Goal: Task Accomplishment & Management: Manage account settings

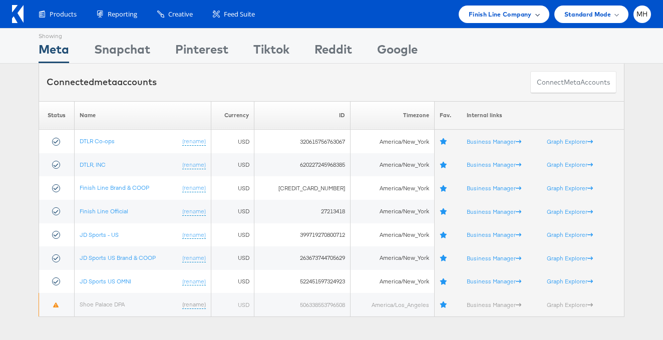
click at [528, 17] on span "Finish Line Company" at bounding box center [500, 14] width 63 height 11
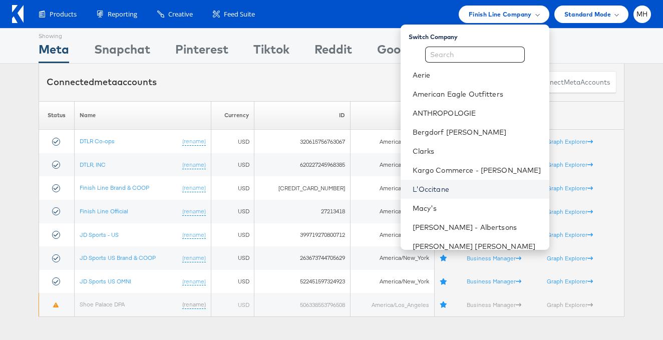
click at [463, 187] on link "L'Occitane" at bounding box center [477, 189] width 129 height 10
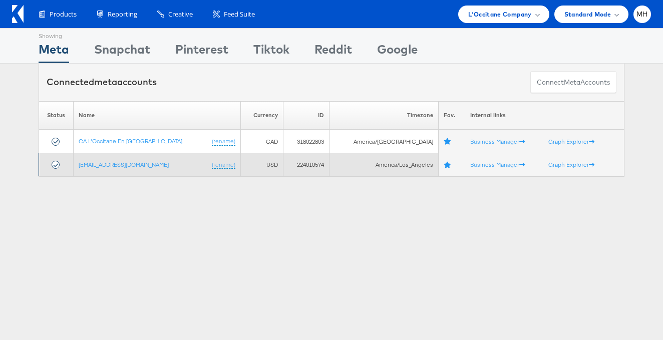
click at [127, 170] on td "social@us.loccitane.com (rename)" at bounding box center [157, 165] width 167 height 24
click at [127, 167] on link "[EMAIL_ADDRESS][DOMAIN_NAME]" at bounding box center [124, 165] width 90 height 8
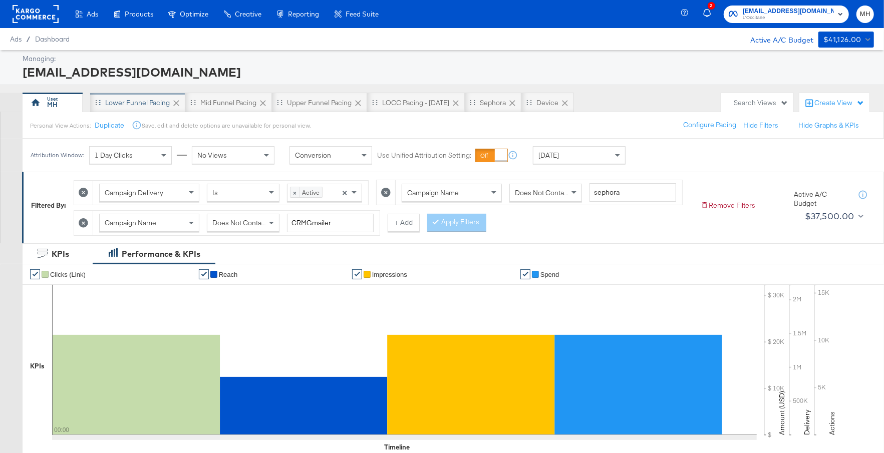
click at [133, 95] on div "Lower Funnel Pacing" at bounding box center [137, 103] width 95 height 20
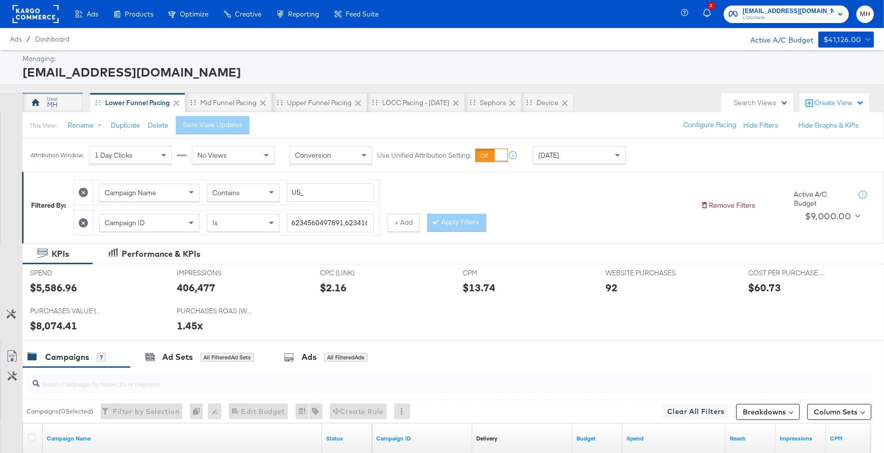
click at [55, 102] on div "MH" at bounding box center [52, 105] width 11 height 10
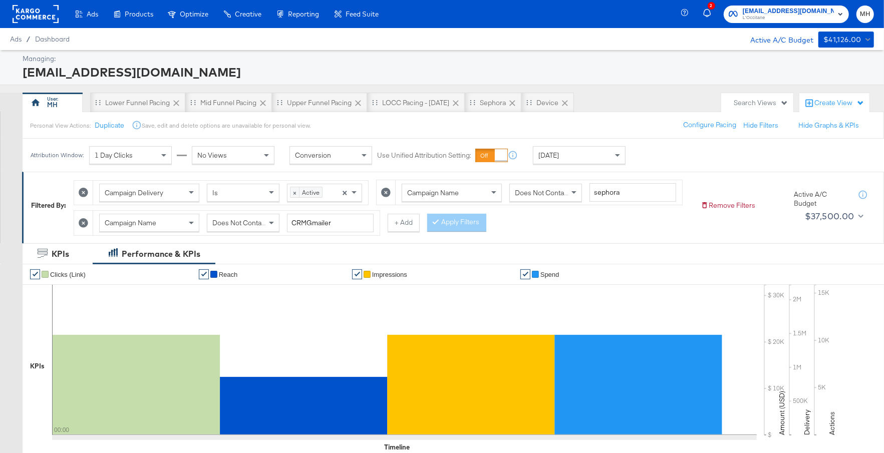
click at [83, 220] on icon at bounding box center [84, 223] width 10 height 10
click at [459, 225] on button "Apply Filters" at bounding box center [456, 222] width 59 height 18
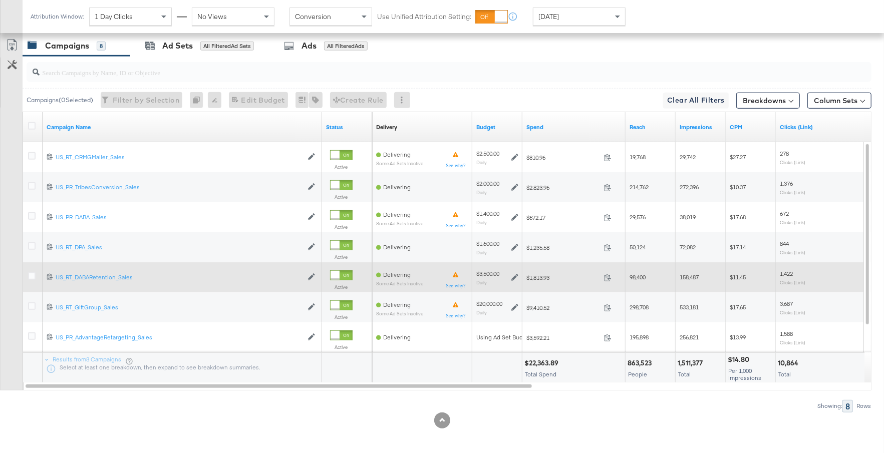
scroll to position [464, 0]
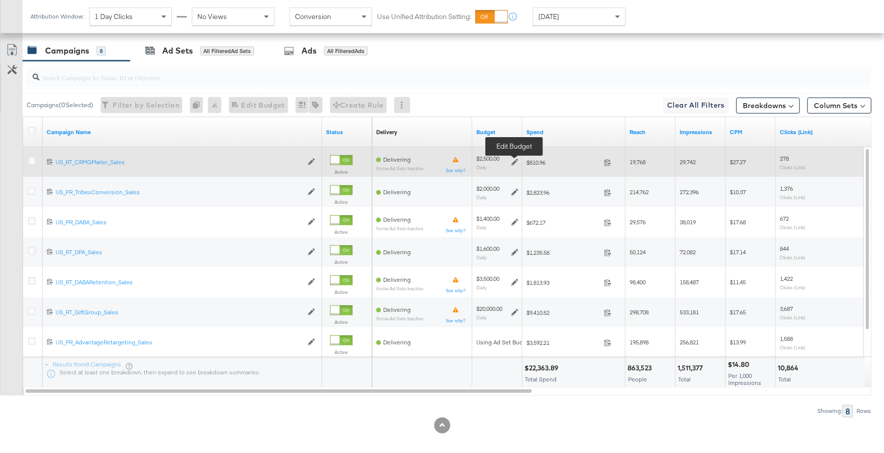
click at [513, 160] on icon at bounding box center [514, 162] width 7 height 7
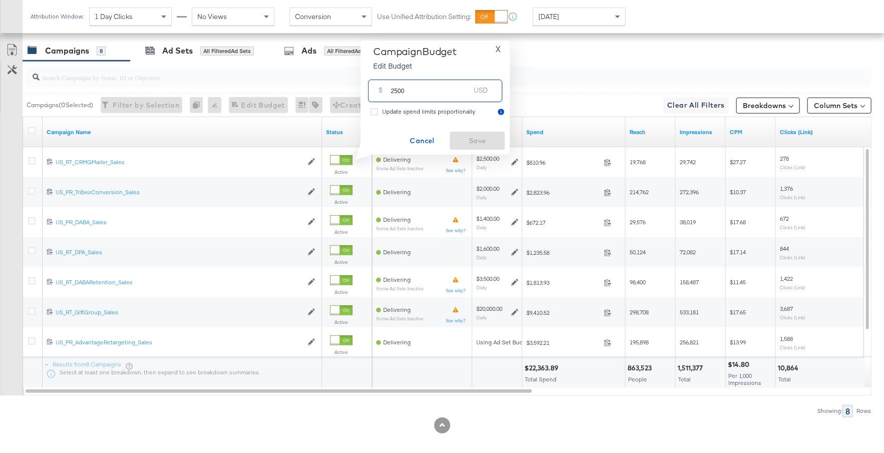
drag, startPoint x: 406, startPoint y: 95, endPoint x: 383, endPoint y: 95, distance: 23.0
click at [383, 95] on div "$ 2500 USD" at bounding box center [435, 91] width 134 height 23
type input "3000"
click at [491, 137] on span "Save" at bounding box center [477, 141] width 47 height 13
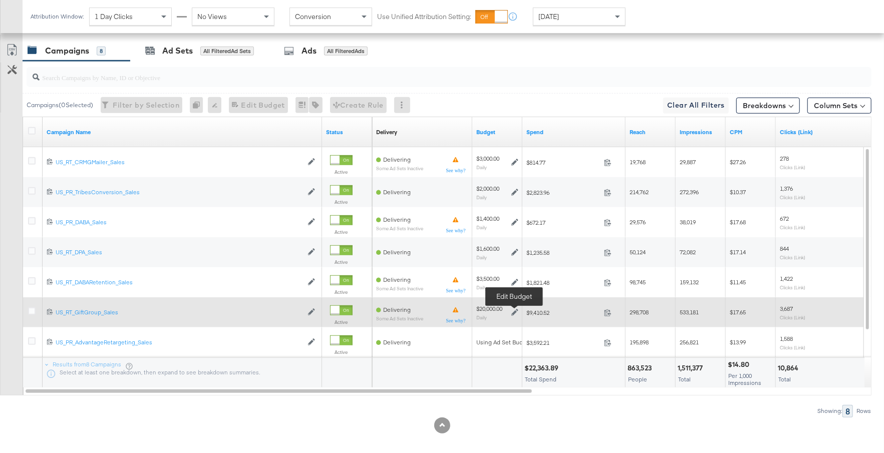
click at [516, 309] on icon at bounding box center [514, 312] width 7 height 7
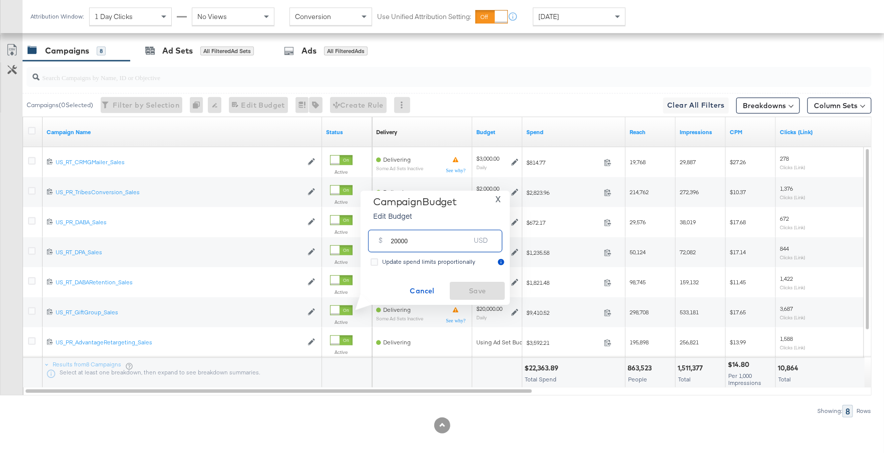
drag, startPoint x: 430, startPoint y: 245, endPoint x: 377, endPoint y: 244, distance: 53.6
click at [377, 244] on div "$ 20000 USD" at bounding box center [435, 241] width 134 height 23
type input "23000"
click at [476, 287] on span "Save" at bounding box center [477, 291] width 47 height 13
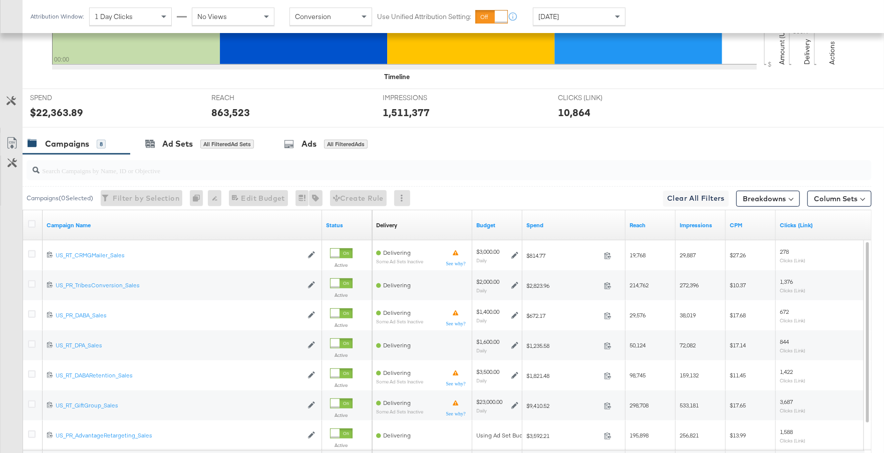
scroll to position [469, 0]
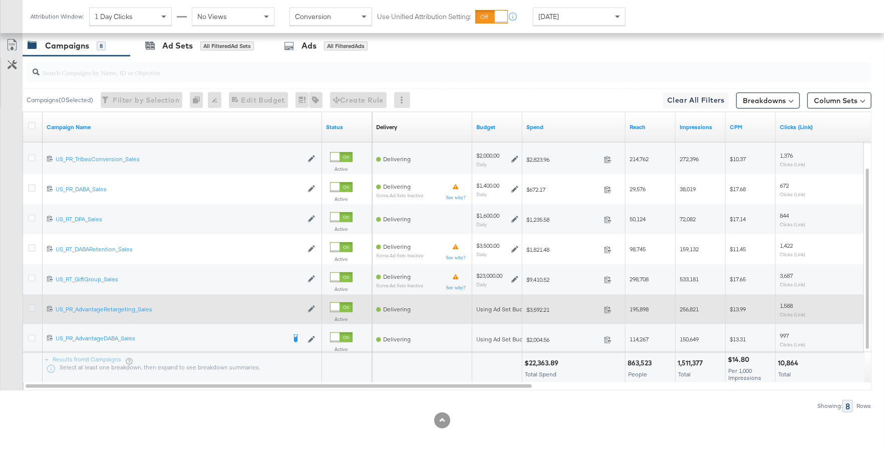
click at [32, 304] on icon at bounding box center [32, 308] width 8 height 8
click at [0, 0] on input "checkbox" at bounding box center [0, 0] width 0 height 0
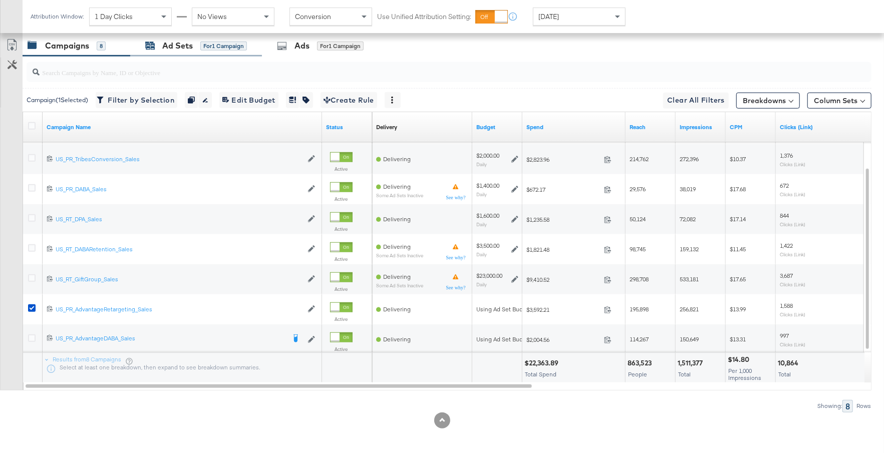
click at [198, 48] on div "Ad Sets for 1 Campaign" at bounding box center [196, 46] width 102 height 12
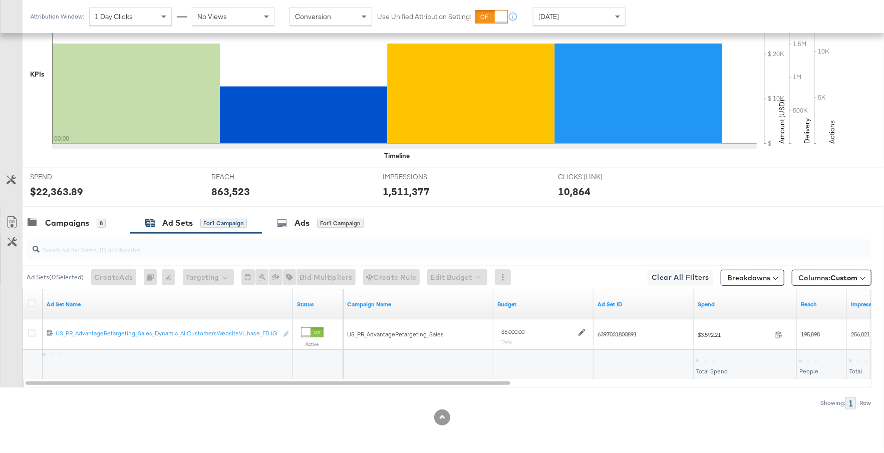
scroll to position [288, 0]
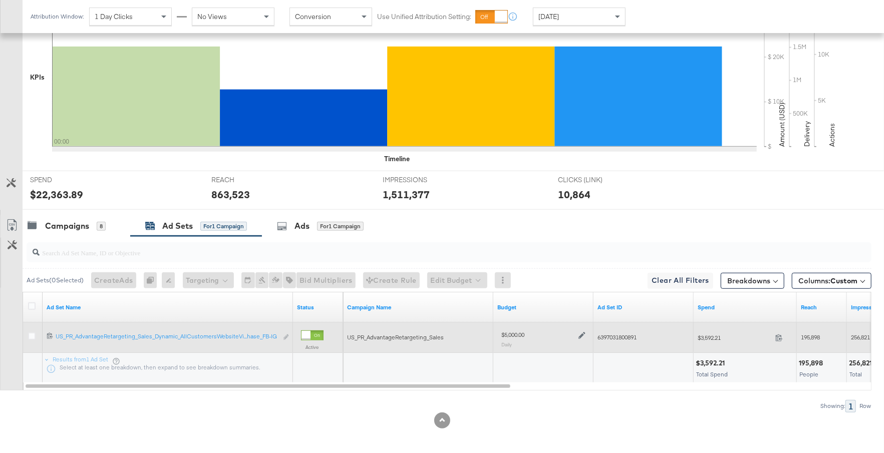
click at [579, 332] on icon at bounding box center [581, 335] width 7 height 7
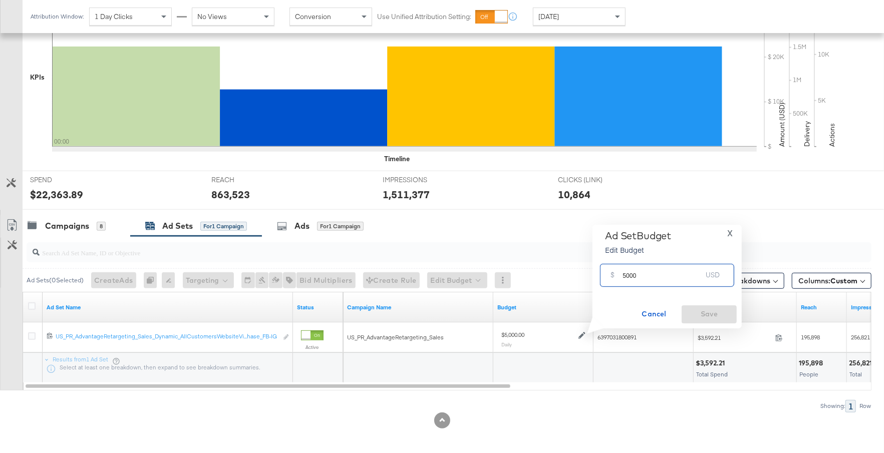
drag, startPoint x: 635, startPoint y: 275, endPoint x: 620, endPoint y: 276, distance: 15.1
click at [620, 276] on div "$ 5000 USD" at bounding box center [667, 275] width 134 height 23
type input "6000"
click at [720, 314] on span "Save" at bounding box center [709, 314] width 47 height 13
